Goal: Task Accomplishment & Management: Use online tool/utility

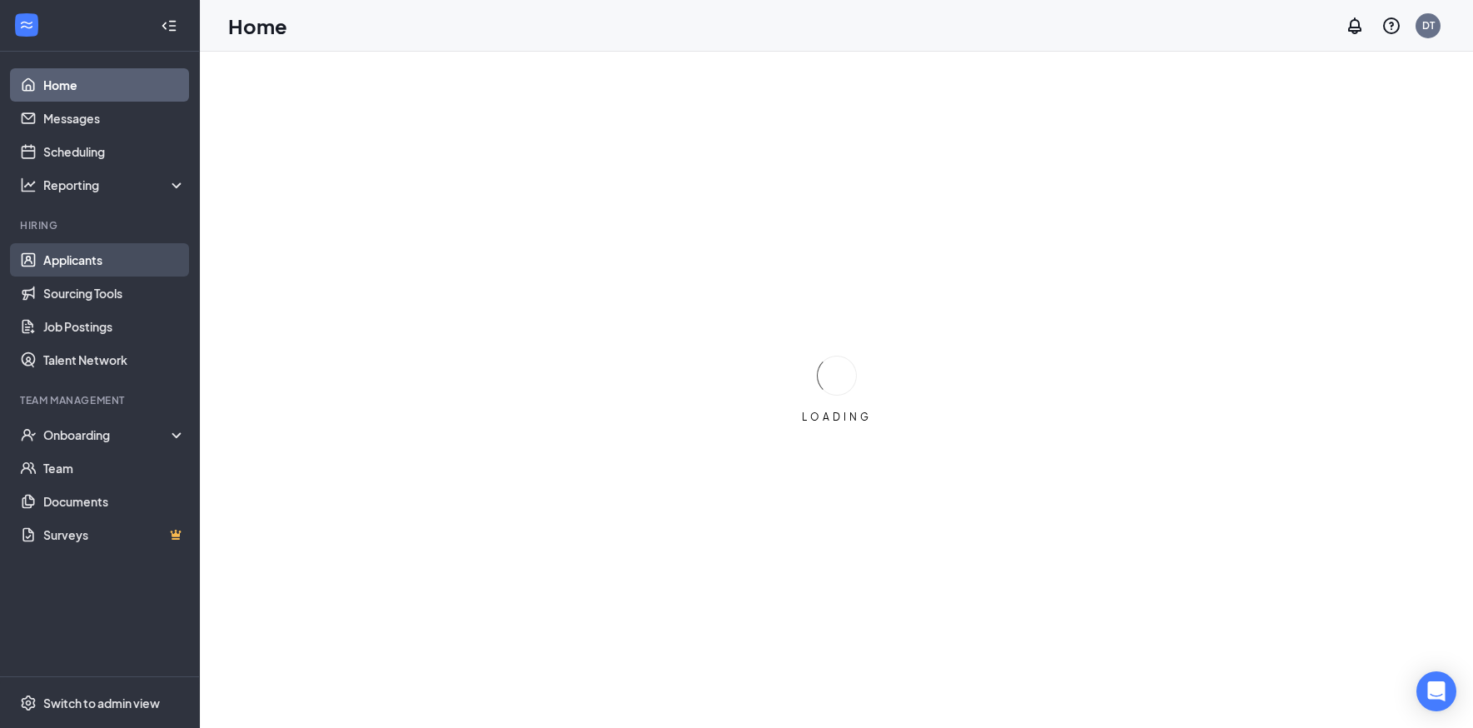
click at [88, 262] on link "Applicants" at bounding box center [114, 259] width 142 height 33
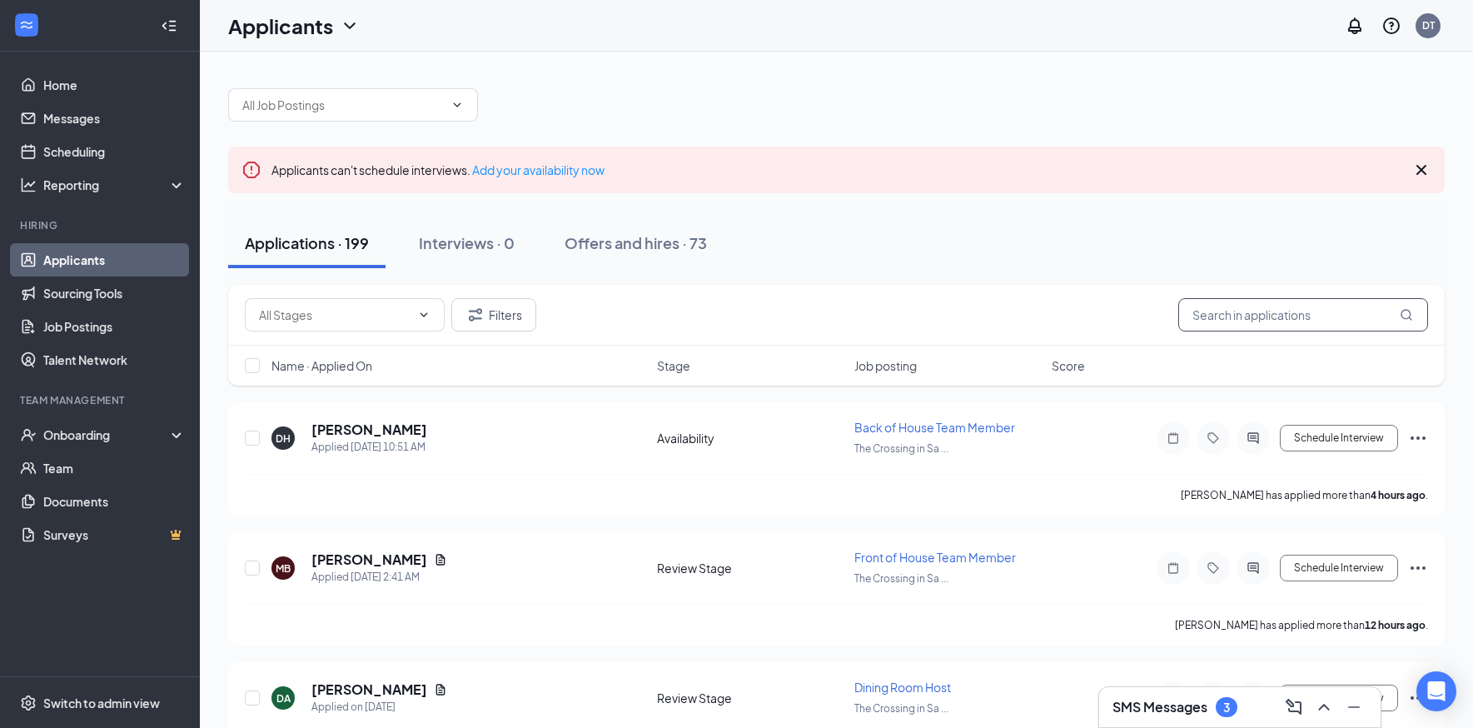
click at [1224, 306] on input "text" at bounding box center [1303, 314] width 250 height 33
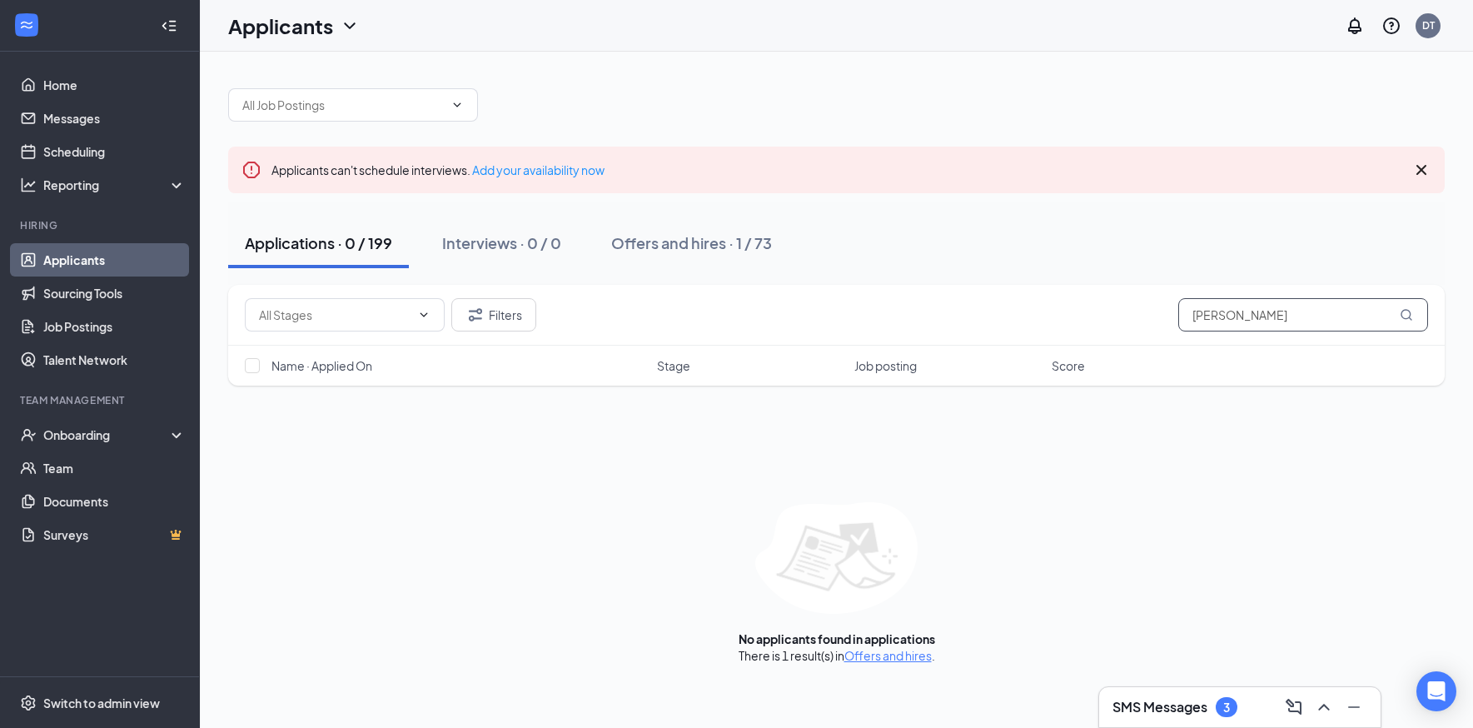
type input "Maria"
drag, startPoint x: 1224, startPoint y: 306, endPoint x: 726, endPoint y: 254, distance: 501.4
click at [726, 254] on button "Offers and hires · 1 / 73" at bounding box center [691, 243] width 194 height 50
click at [693, 251] on div "Offers and hires · 1 / 73" at bounding box center [691, 242] width 161 height 21
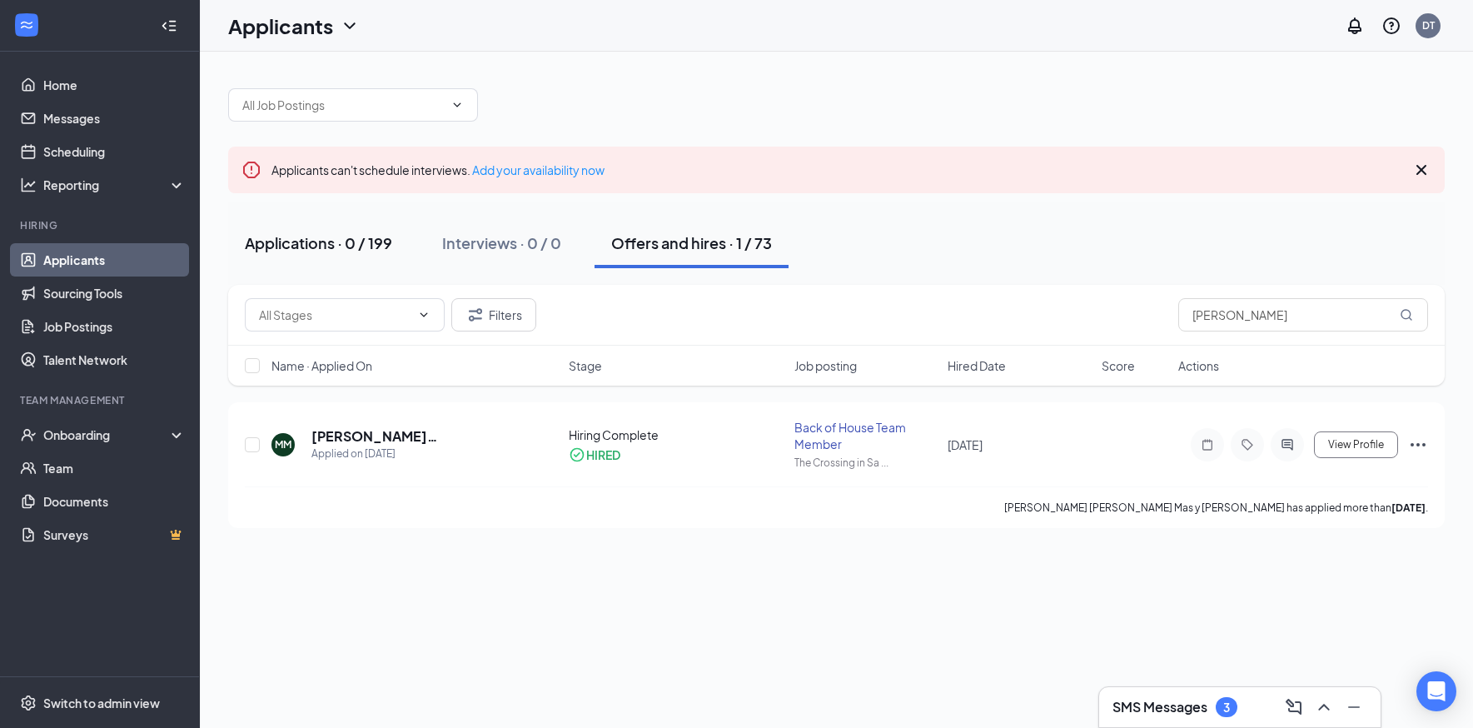
click at [345, 248] on div "Applications · 0 / 199" at bounding box center [318, 242] width 147 height 21
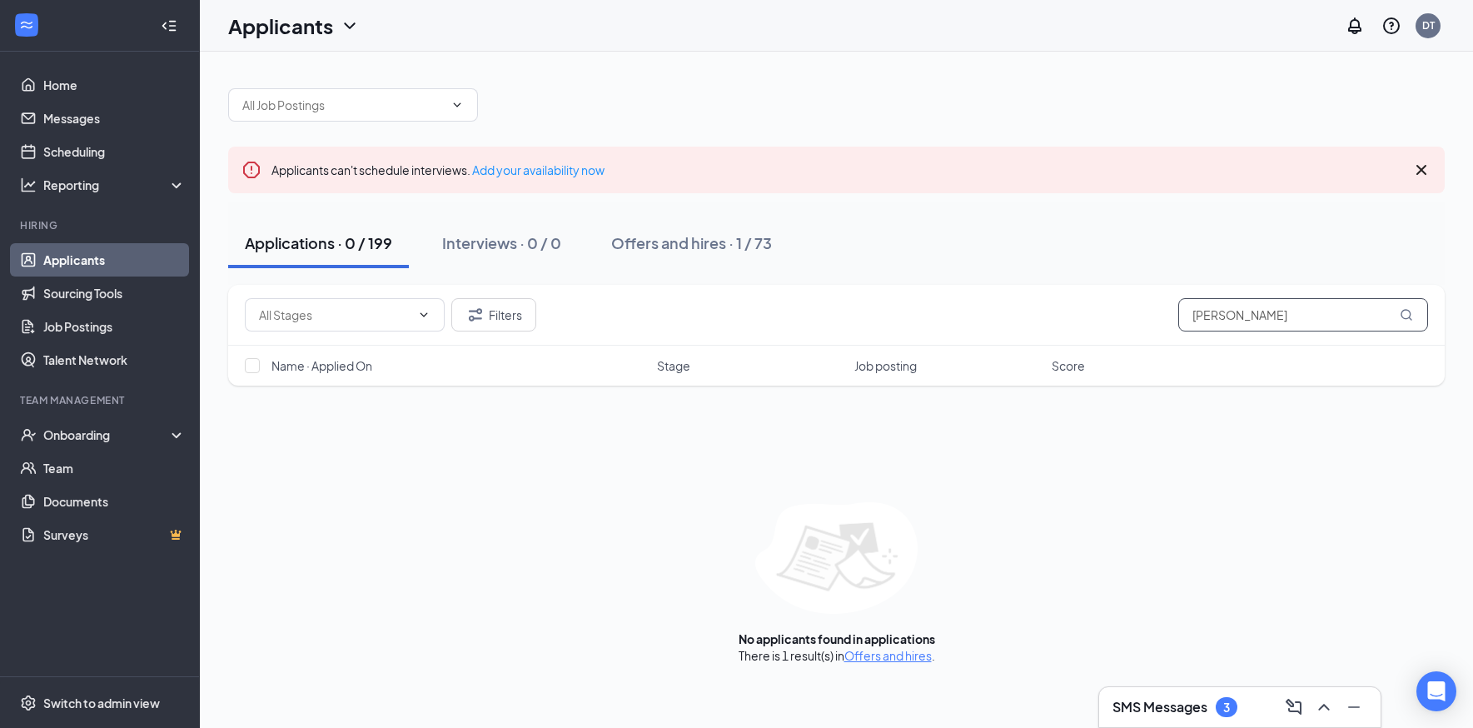
click at [1287, 311] on input "Maria" at bounding box center [1303, 314] width 250 height 33
type input "M"
type input "c"
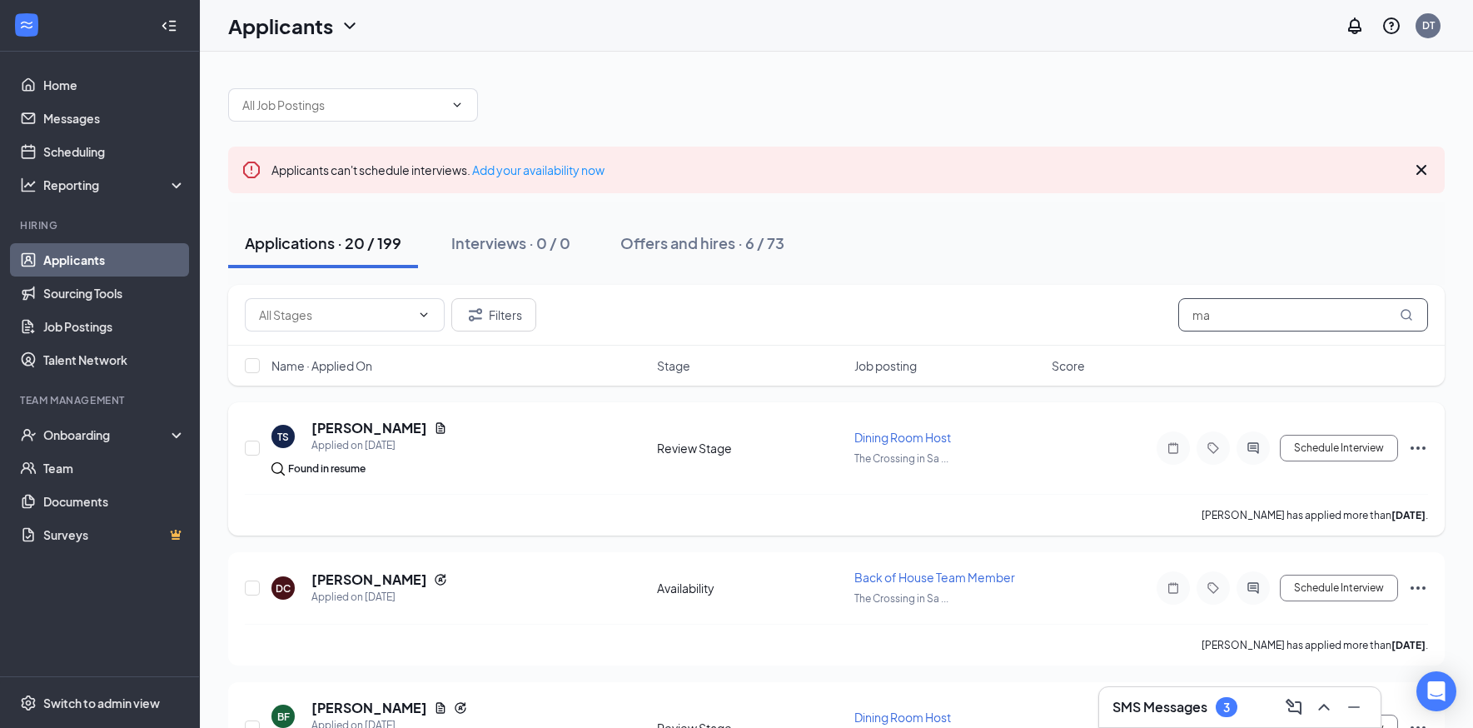
type input "m"
